Goal: Task Accomplishment & Management: Complete application form

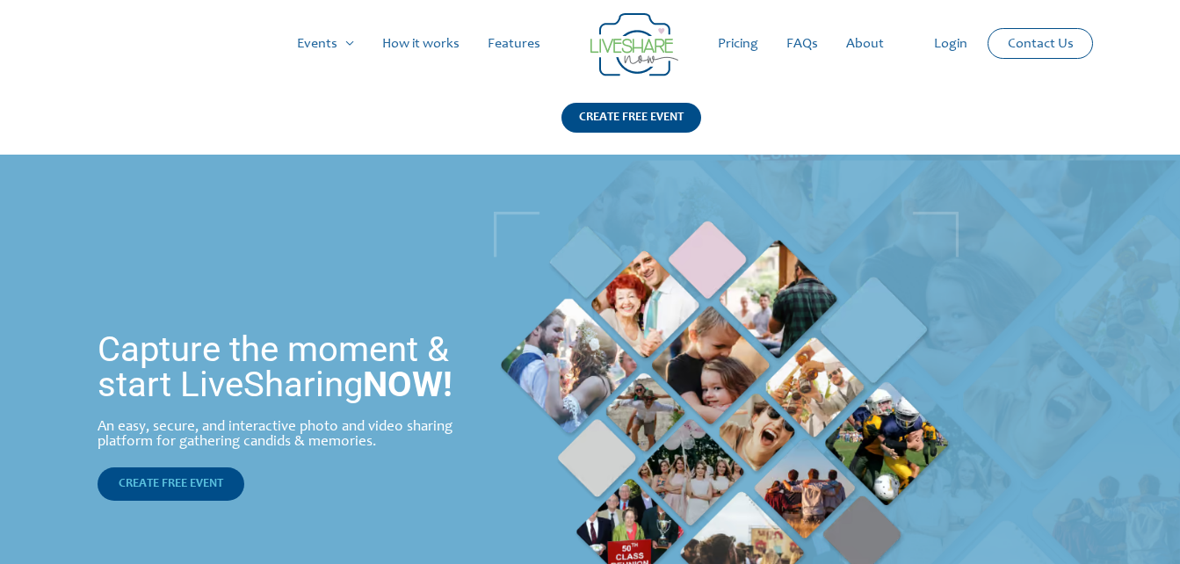
drag, startPoint x: 0, startPoint y: 0, endPoint x: 153, endPoint y: 498, distance: 521.2
click at [153, 498] on link "CREATE FREE EVENT" at bounding box center [171, 483] width 147 height 33
click at [964, 32] on link "Login" at bounding box center [951, 44] width 62 height 56
click at [953, 44] on link "Login" at bounding box center [951, 44] width 62 height 56
